Goal: Information Seeking & Learning: Understand process/instructions

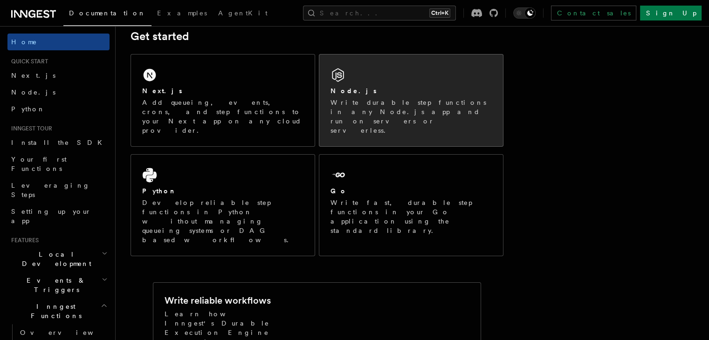
click at [409, 99] on p "Write durable step functions in any Node.js app and run on servers or serverles…" at bounding box center [411, 116] width 161 height 37
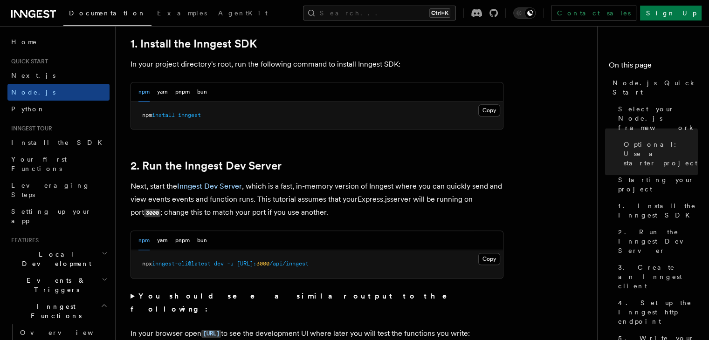
scroll to position [653, 0]
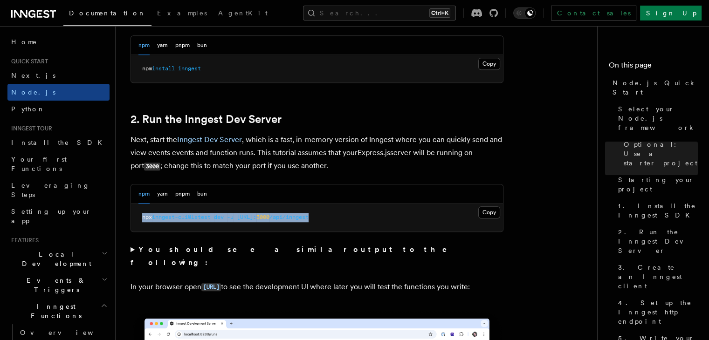
drag, startPoint x: 360, startPoint y: 218, endPoint x: 142, endPoint y: 216, distance: 217.7
click at [142, 217] on pre "npx inngest-cli@latest dev -u http://localhost: 3000 /api/inngest" at bounding box center [317, 218] width 372 height 28
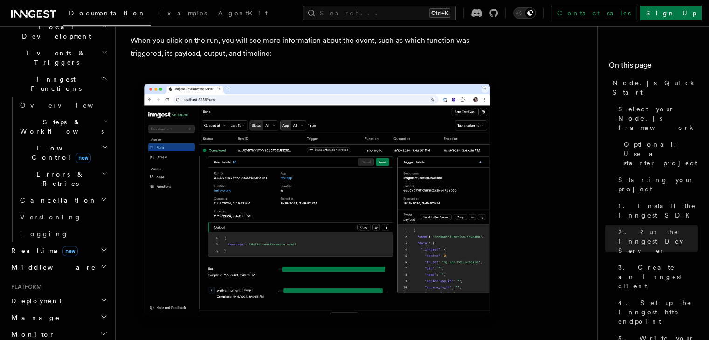
scroll to position [233, 0]
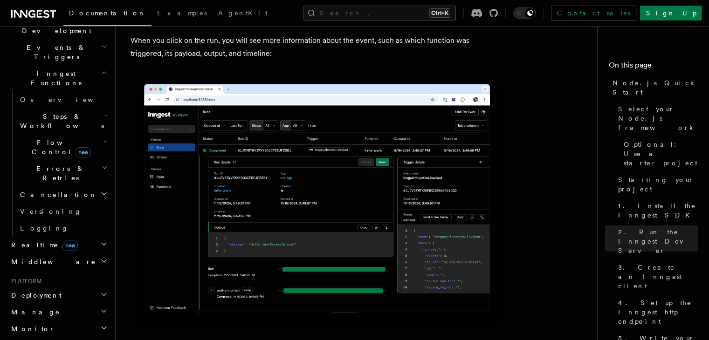
click at [33, 241] on span "Realtime new" at bounding box center [42, 245] width 70 height 9
click at [42, 257] on span "Middleware" at bounding box center [51, 261] width 89 height 9
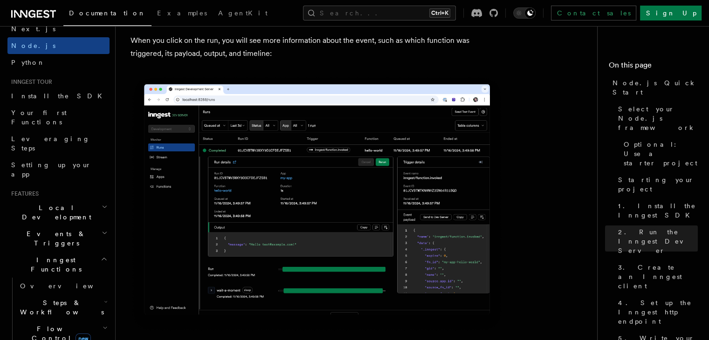
drag, startPoint x: 68, startPoint y: 219, endPoint x: 64, endPoint y: 213, distance: 6.7
click at [67, 252] on h2 "Inngest Functions" at bounding box center [58, 265] width 102 height 26
click at [59, 229] on span "Events & Triggers" at bounding box center [54, 238] width 94 height 19
click at [58, 200] on h2 "Local Development" at bounding box center [58, 213] width 102 height 26
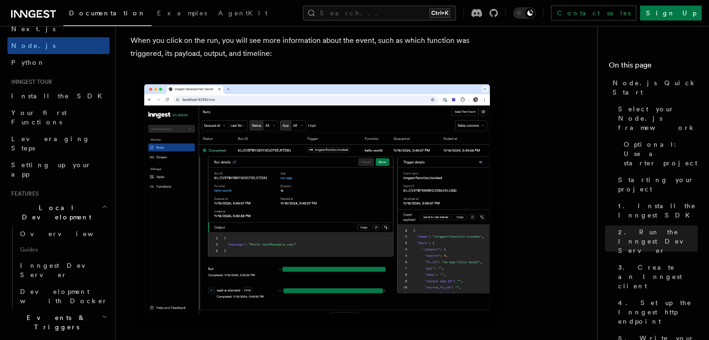
click at [58, 200] on h2 "Local Development" at bounding box center [58, 213] width 102 height 26
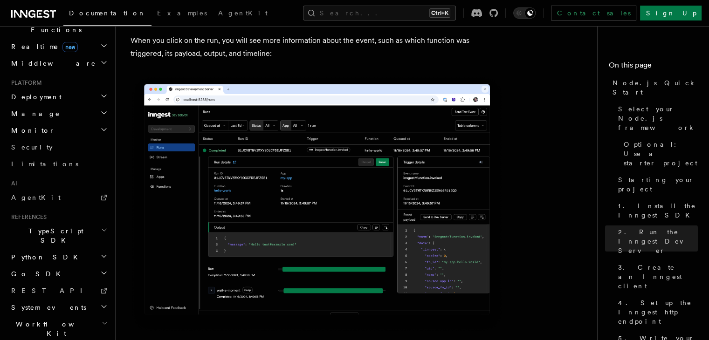
scroll to position [288, 0]
click at [50, 225] on span "TypeScript SDK" at bounding box center [53, 234] width 93 height 19
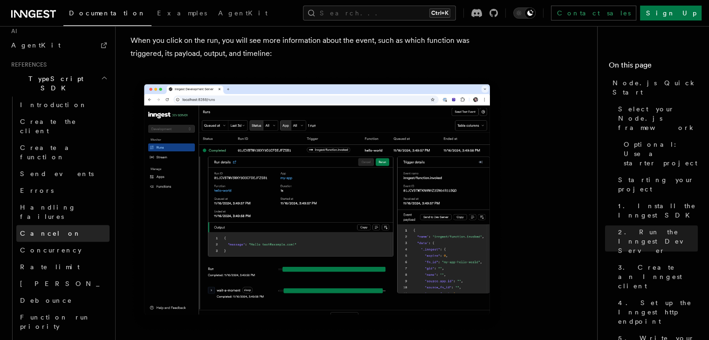
scroll to position [475, 0]
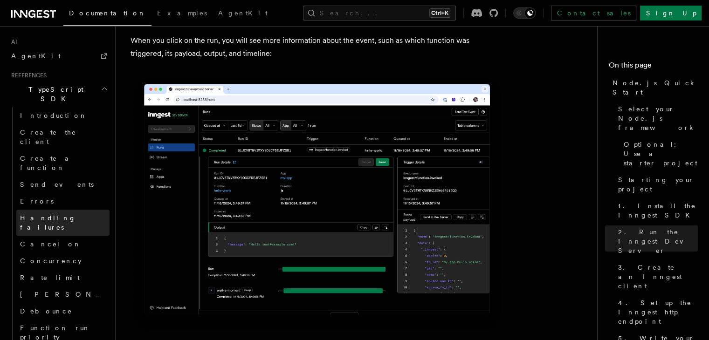
scroll to position [381, 0]
